Goal: Check status: Check status

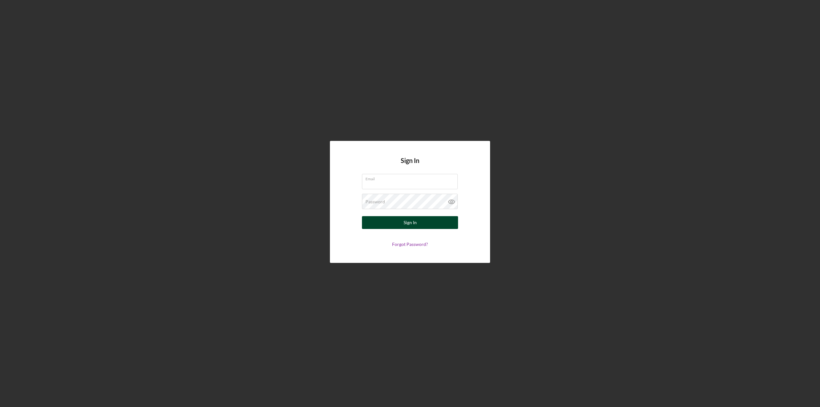
type input "Ojibweheart1986@gmail.com"
click at [424, 224] on button "Sign In" at bounding box center [410, 222] width 96 height 13
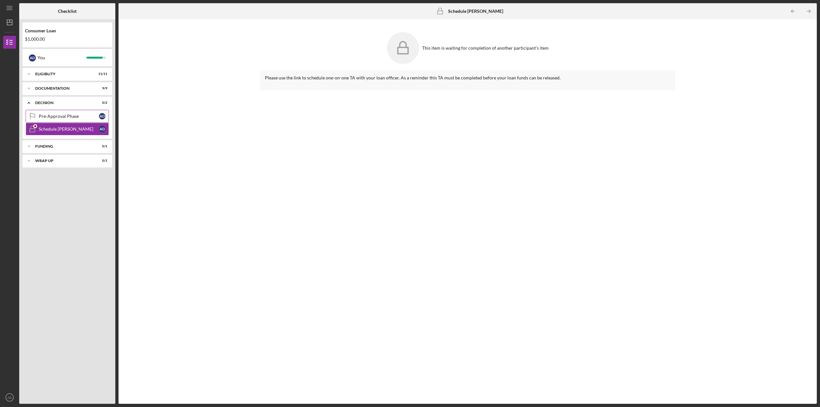
click at [55, 115] on div "Pre-Approval Phase" at bounding box center [69, 116] width 60 height 5
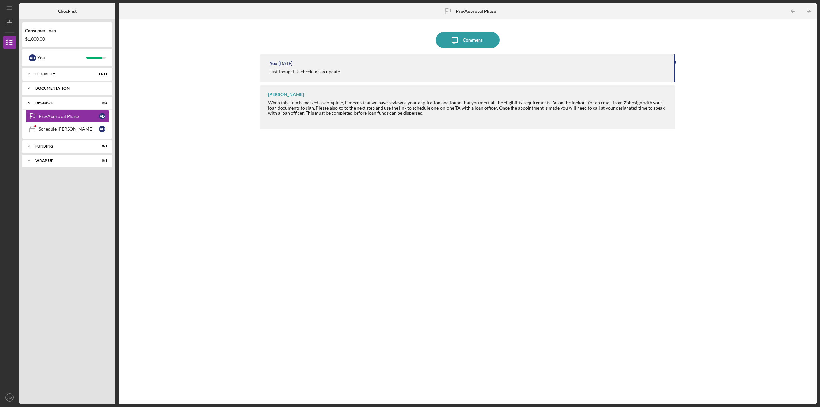
click at [29, 89] on polyline at bounding box center [29, 88] width 2 height 1
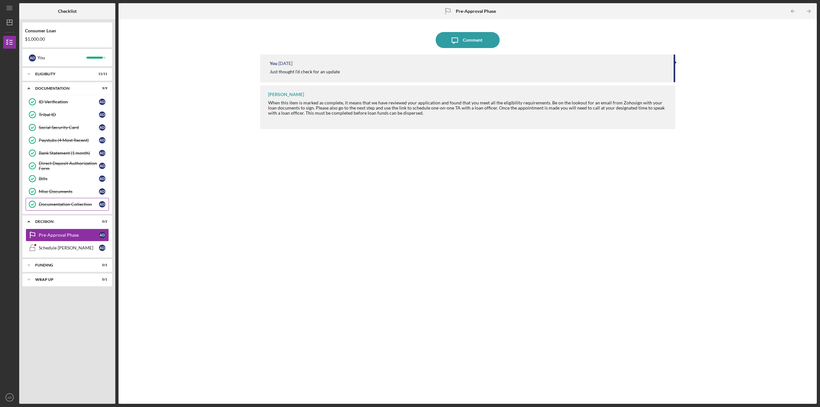
click at [55, 200] on link "Documentation Collection Documentation Collection A D" at bounding box center [67, 204] width 83 height 13
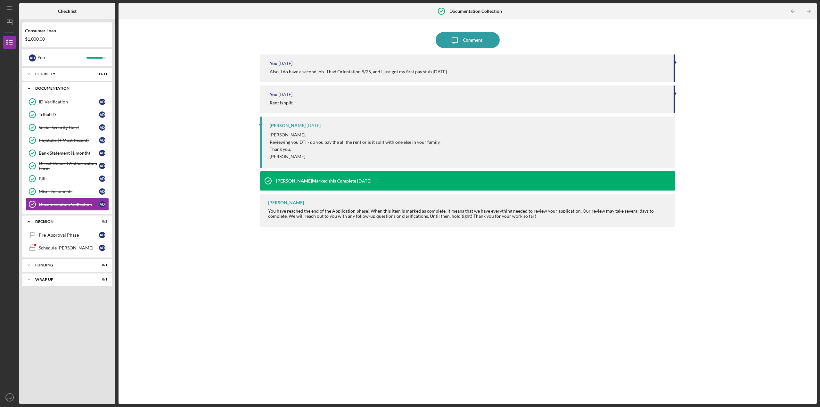
click at [27, 89] on icon "Icon/Expander" at bounding box center [28, 88] width 13 height 13
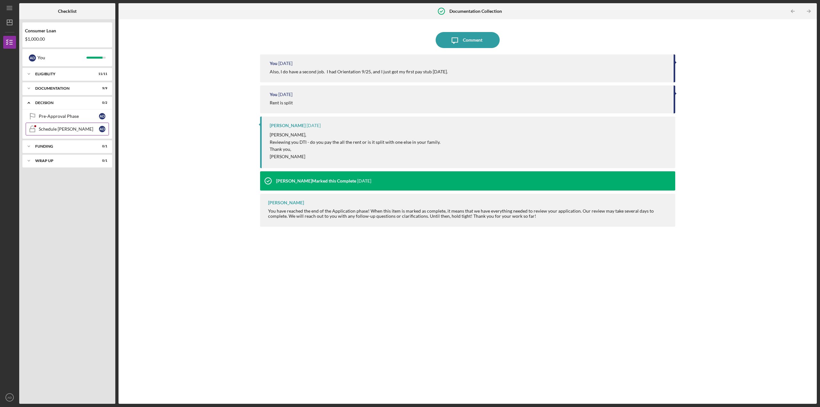
click at [43, 128] on div "Schedule [PERSON_NAME]" at bounding box center [69, 129] width 60 height 5
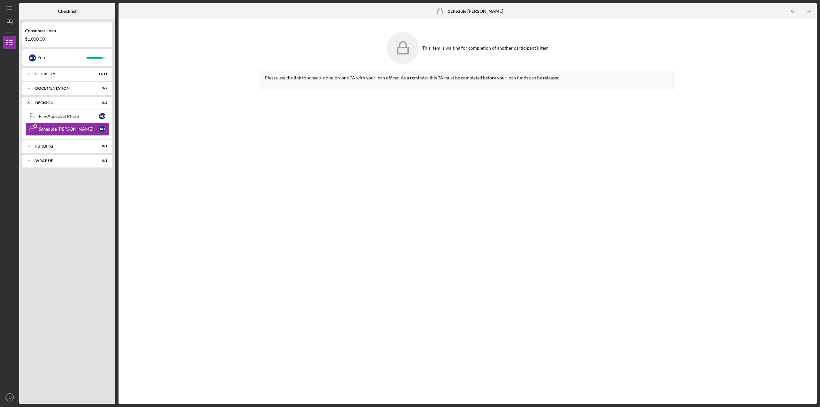
click at [32, 126] on icon "Schedule [PERSON_NAME]" at bounding box center [32, 129] width 16 height 16
click at [61, 126] on link "Schedule [PERSON_NAME] Schedule [PERSON_NAME] A D" at bounding box center [67, 129] width 83 height 13
click at [60, 126] on link "Schedule [PERSON_NAME] Schedule [PERSON_NAME] A D" at bounding box center [67, 129] width 83 height 13
